Goal: Task Accomplishment & Management: Manage account settings

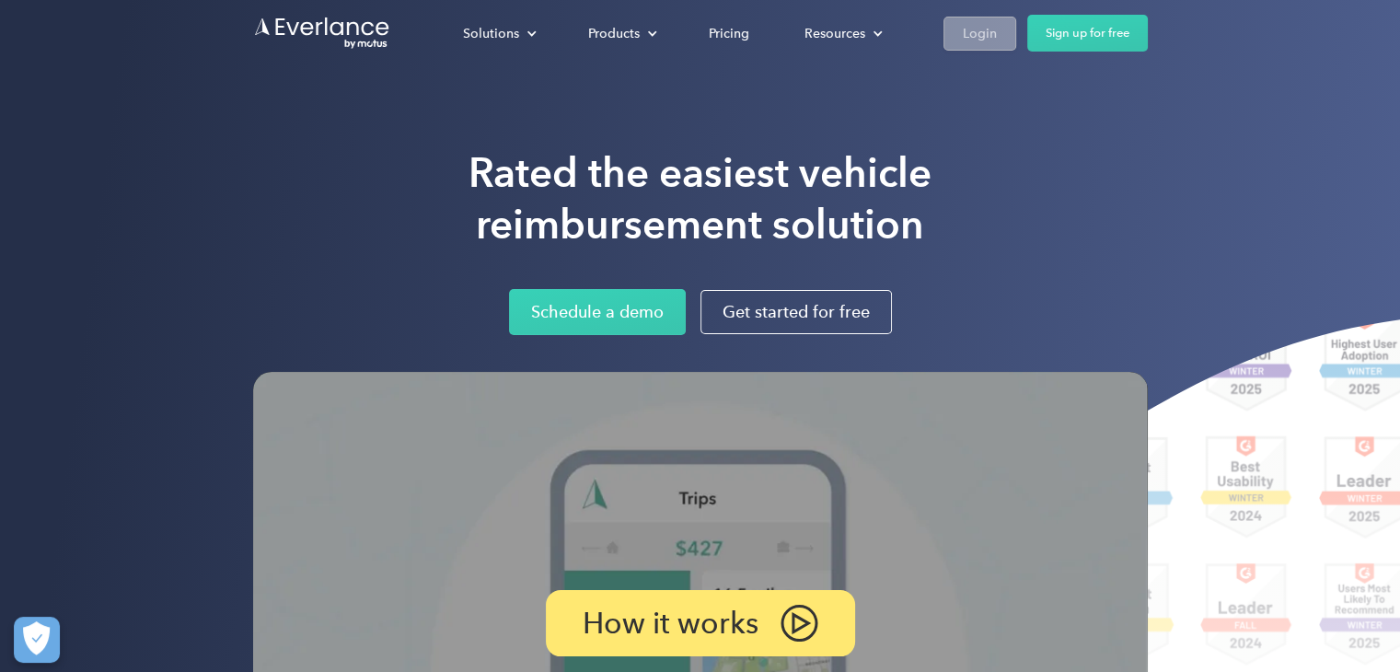
click at [987, 31] on div "Login" at bounding box center [980, 33] width 34 height 23
click at [986, 31] on div "Login" at bounding box center [980, 33] width 34 height 23
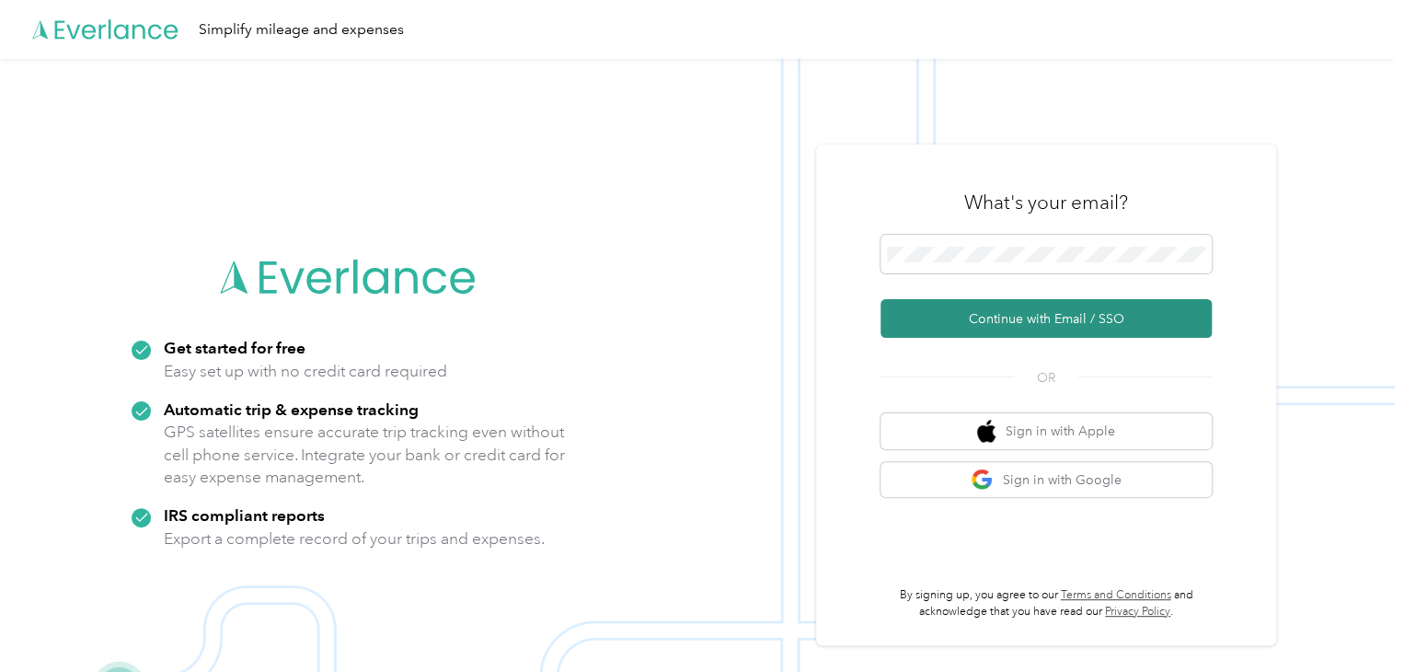
click at [1058, 318] on button "Continue with Email / SSO" at bounding box center [1046, 318] width 331 height 39
click at [1020, 324] on button "Continue with Email / SSO" at bounding box center [1046, 318] width 331 height 39
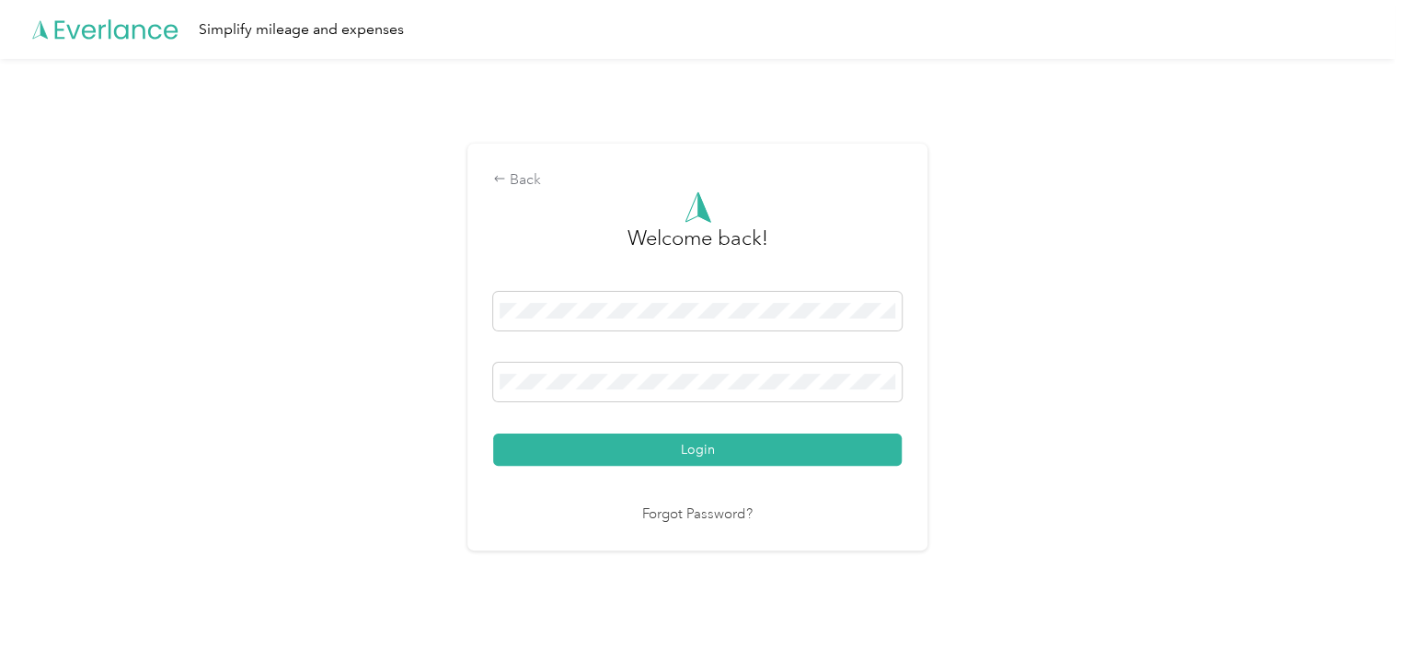
click at [790, 442] on button "Login" at bounding box center [697, 449] width 409 height 32
click at [790, 441] on div "Login" at bounding box center [697, 379] width 409 height 174
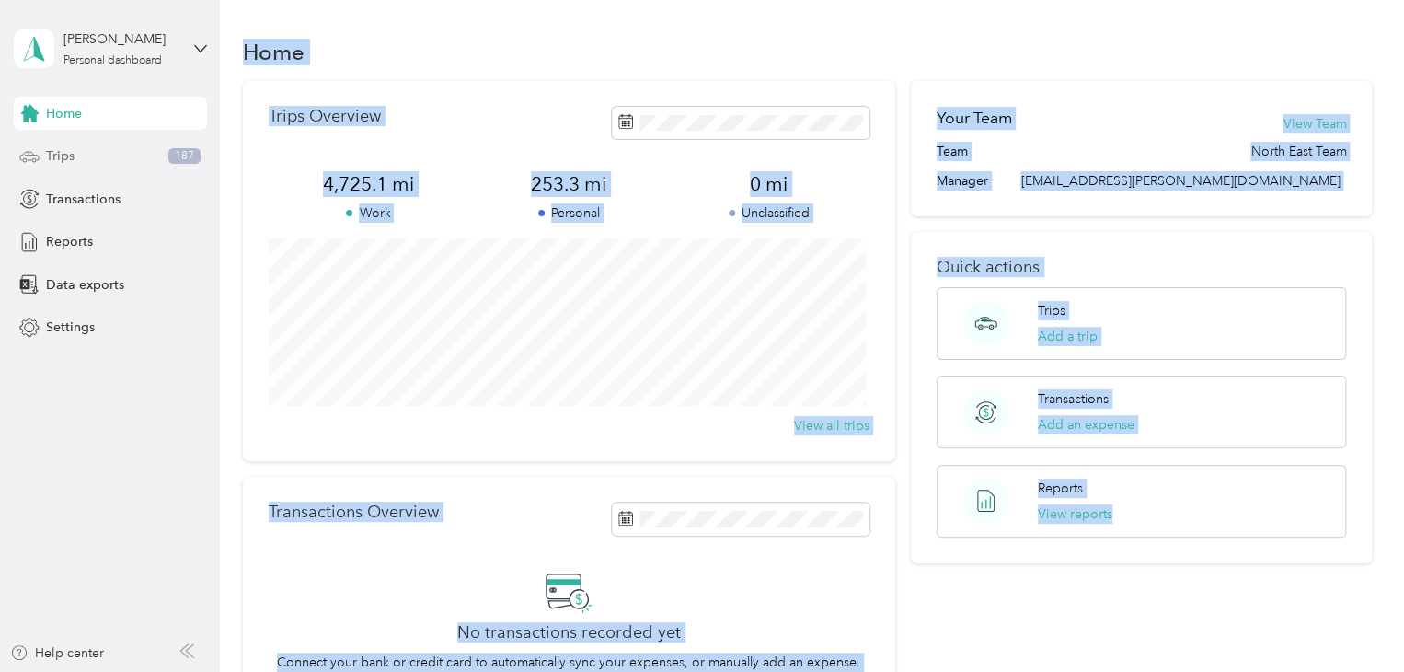
click at [55, 152] on span "Trips" at bounding box center [60, 155] width 29 height 19
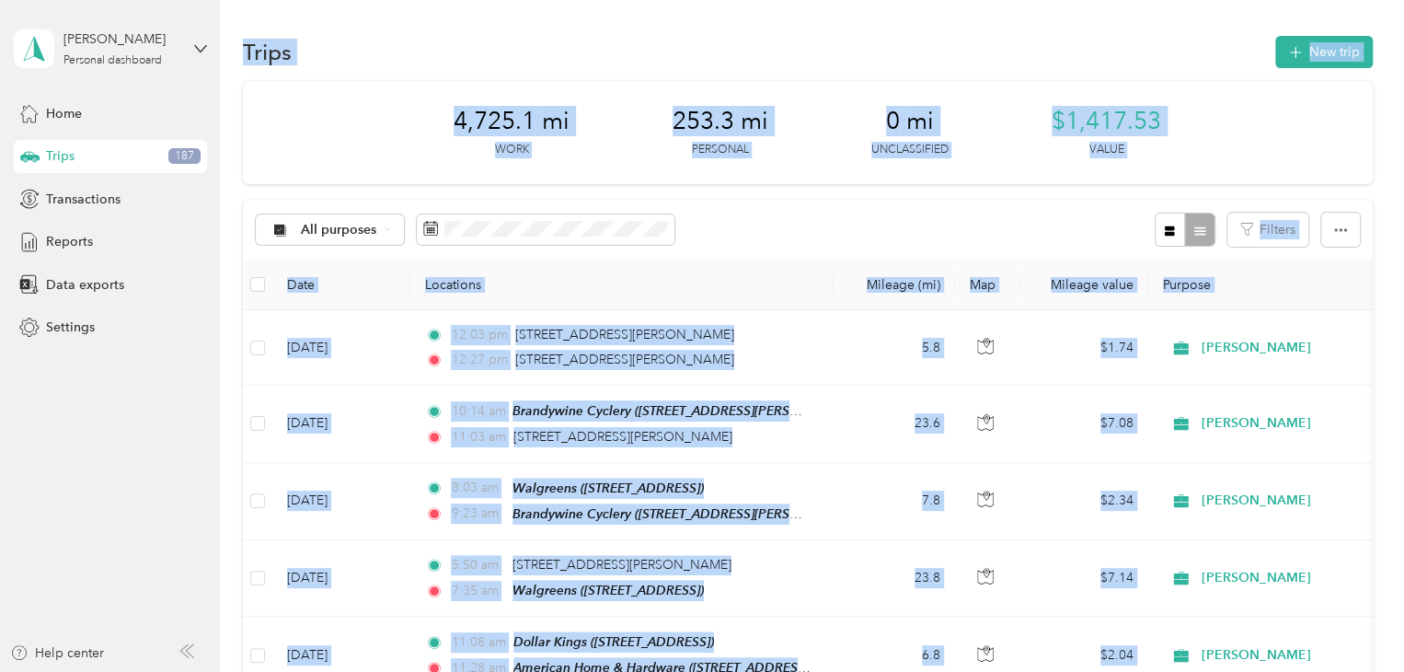
click at [392, 68] on div "Trips New trip" at bounding box center [808, 51] width 1130 height 39
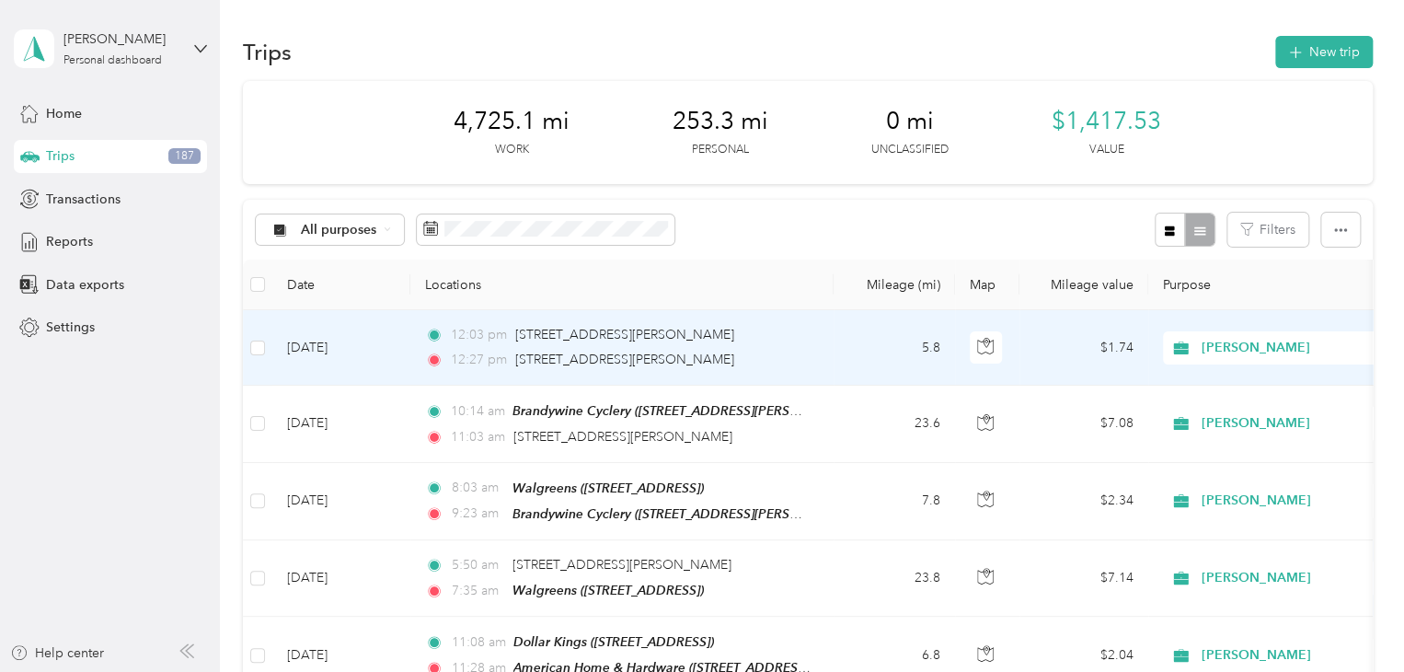
click at [1198, 351] on span "[PERSON_NAME]" at bounding box center [1270, 348] width 201 height 20
click at [1230, 421] on body "[PERSON_NAME] Personal dashboard Home Trips 187 Transactions Reports Data expor…" at bounding box center [697, 336] width 1395 height 672
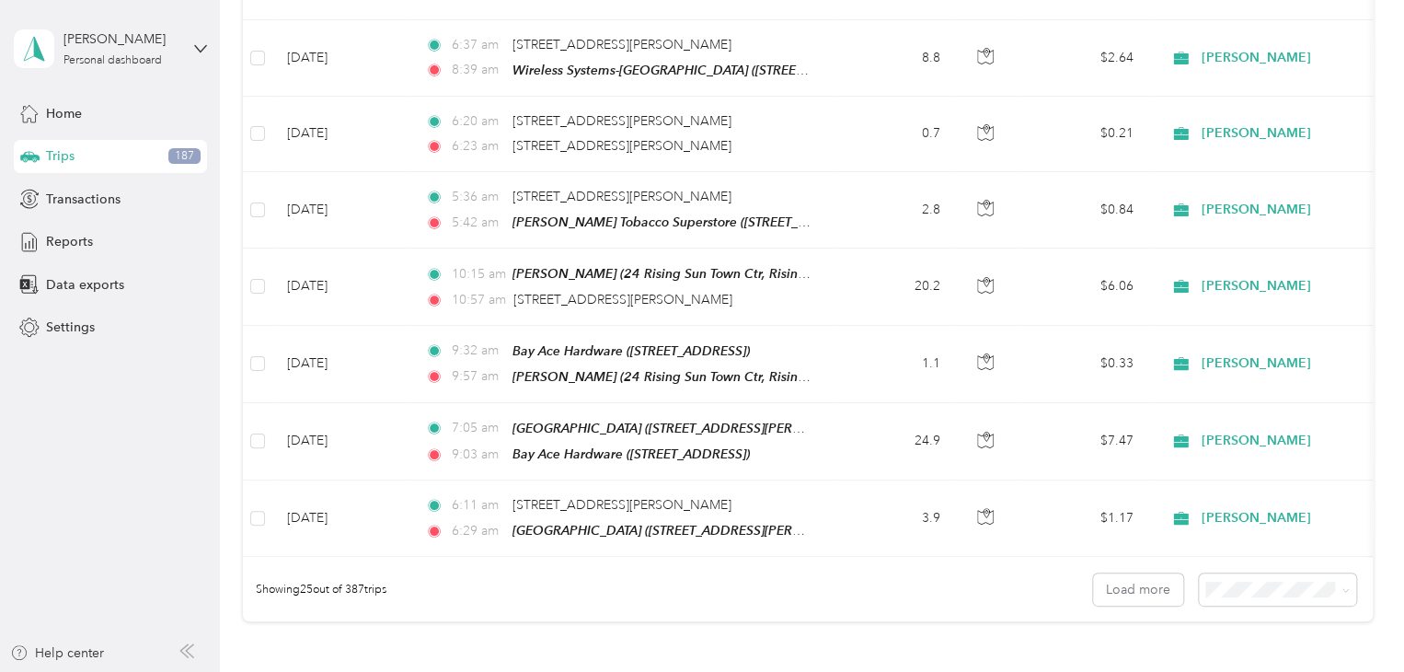
scroll to position [1565, 0]
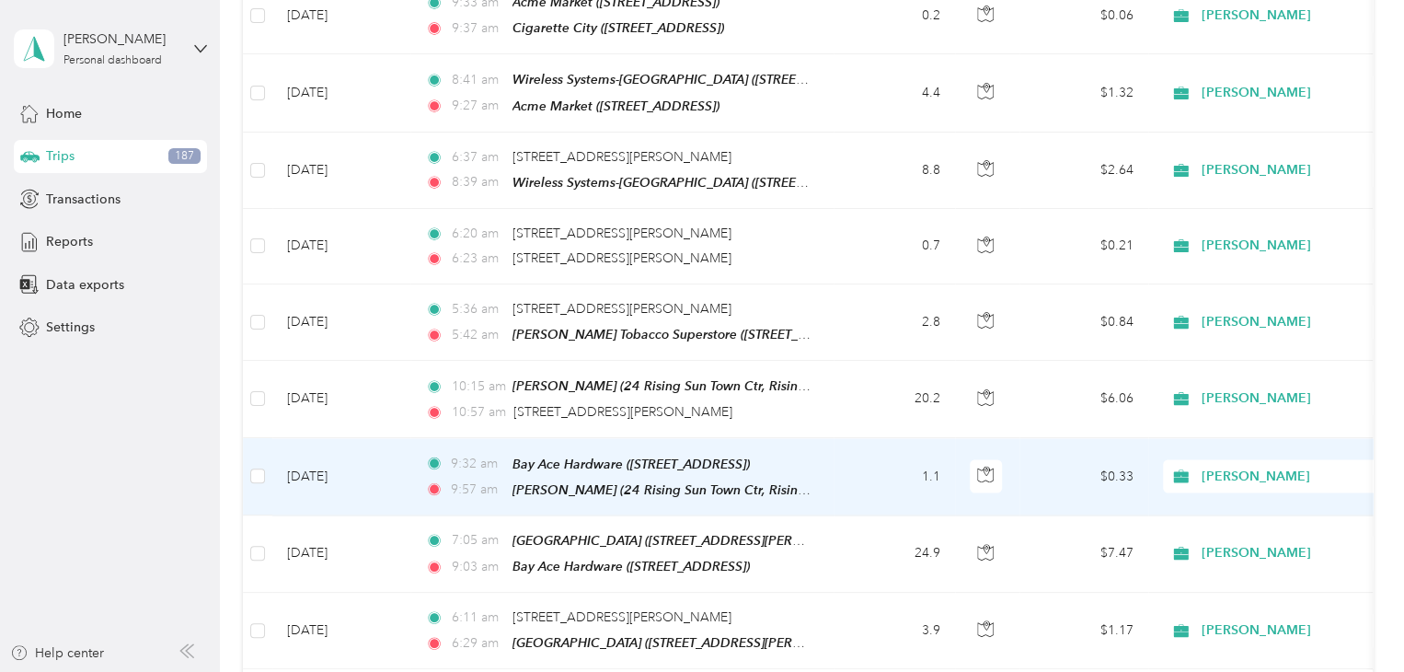
click at [1222, 466] on span "[PERSON_NAME]" at bounding box center [1286, 476] width 168 height 20
click at [1239, 509] on span "Personal" at bounding box center [1293, 510] width 170 height 19
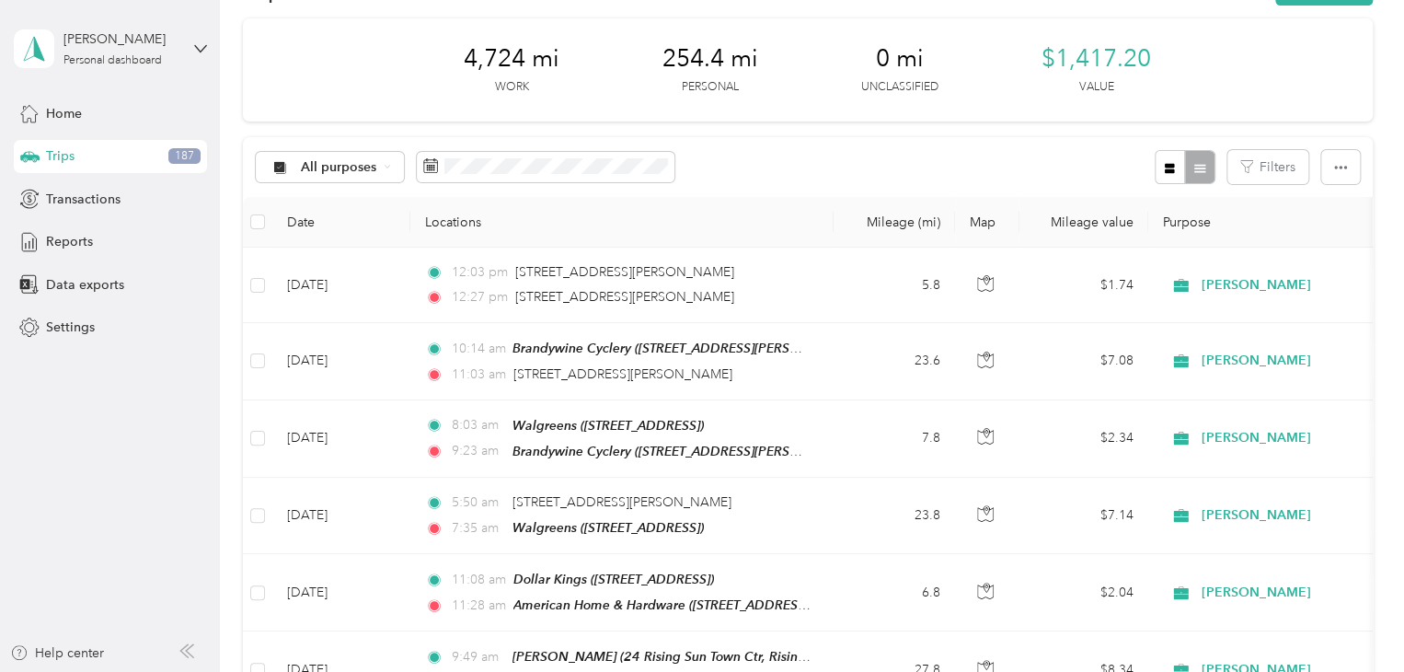
scroll to position [0, 0]
